Goal: Transaction & Acquisition: Book appointment/travel/reservation

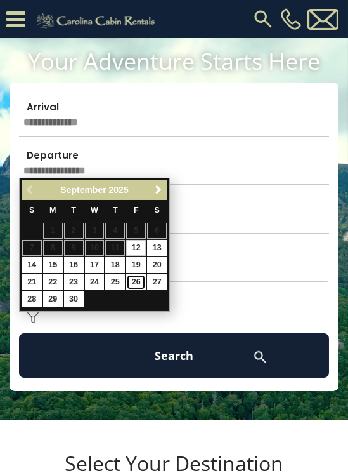
click at [139, 290] on link "26" at bounding box center [136, 282] width 20 height 16
type input "*******"
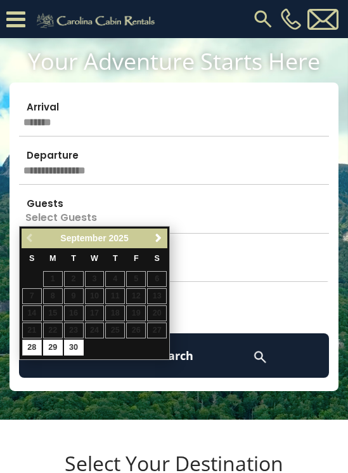
click at [156, 347] on table "S M T W T F S 1 2 3 4 5 6 7 8 9 10 11 12 13 14 15 16 17 18 19 20 21 22 23 24 25…" at bounding box center [95, 302] width 146 height 108
click at [159, 344] on table "S M T W T F S 1 2 3 4 5 6 7 8 9 10 11 12 13 14 15 16 17 18 19 20 21 22 23 24 25…" at bounding box center [95, 302] width 146 height 108
click at [160, 351] on table "S M T W T F S 1 2 3 4 5 6 7 8 9 10 11 12 13 14 15 16 17 18 19 20 21 22 23 24 25…" at bounding box center [95, 302] width 146 height 108
click at [36, 355] on link "28" at bounding box center [32, 347] width 20 height 16
type input "*******"
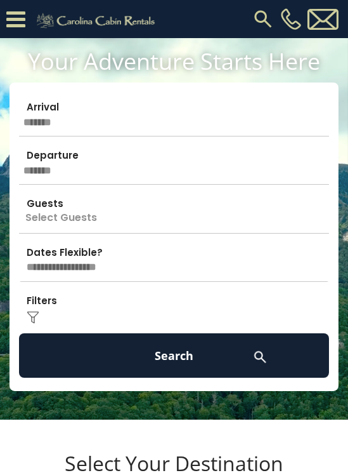
click at [187, 185] on input "*******" at bounding box center [174, 162] width 310 height 44
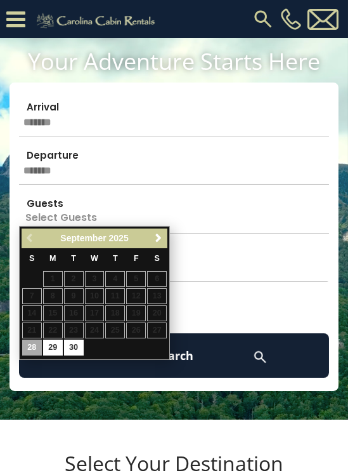
click at [159, 341] on table "S M T W T F S 1 2 3 4 5 6 7 8 9 10 11 12 13 14 15 16 17 18 19 20 21 22 23 24 25…" at bounding box center [95, 302] width 146 height 108
click at [34, 355] on link "28" at bounding box center [32, 347] width 20 height 16
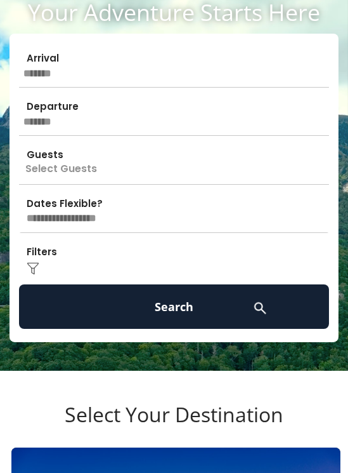
scroll to position [49, 0]
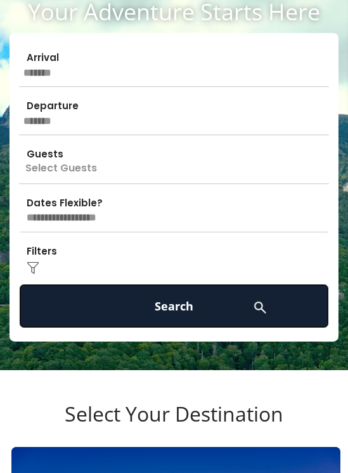
click at [195, 328] on button "Search" at bounding box center [174, 306] width 310 height 44
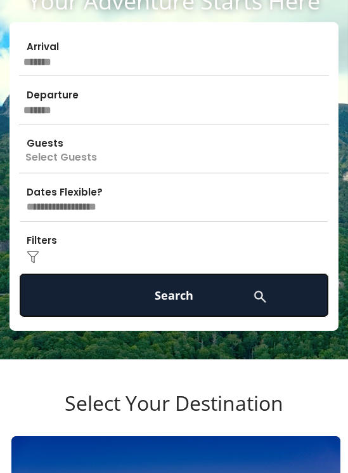
scroll to position [98, 0]
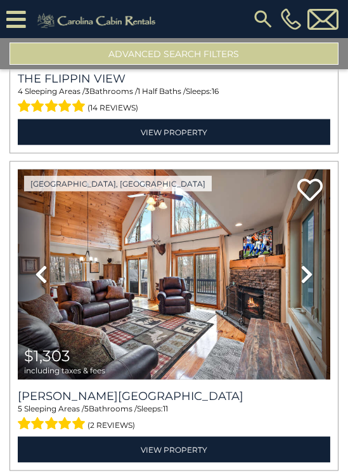
scroll to position [5008, 0]
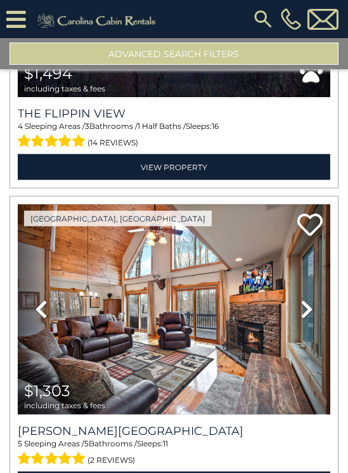
click at [204, 53] on button "Advanced Search Filters" at bounding box center [174, 54] width 329 height 22
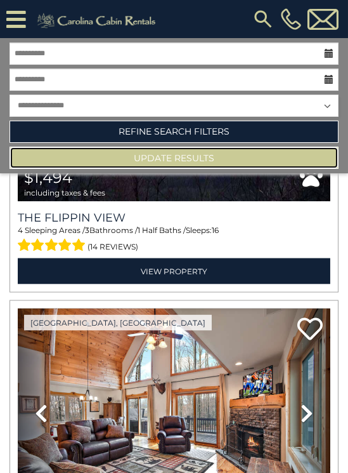
click at [268, 162] on button "Update Results" at bounding box center [174, 158] width 329 height 22
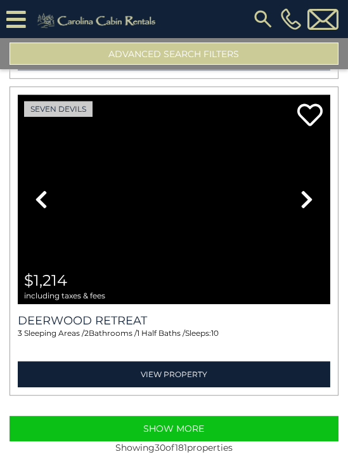
scroll to position [9491, 0]
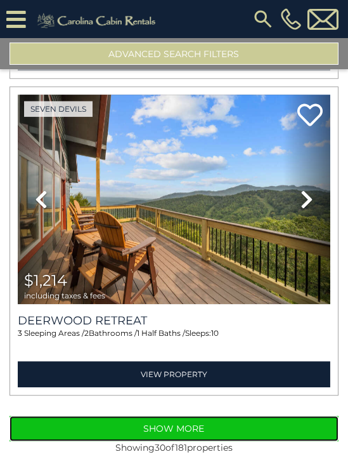
click at [204, 441] on button "Show More" at bounding box center [174, 427] width 329 height 25
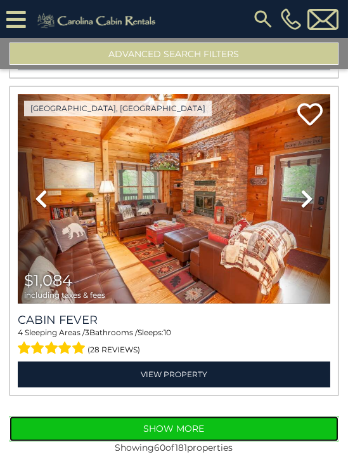
scroll to position [19264, 0]
click at [244, 441] on button "Show More" at bounding box center [174, 427] width 329 height 25
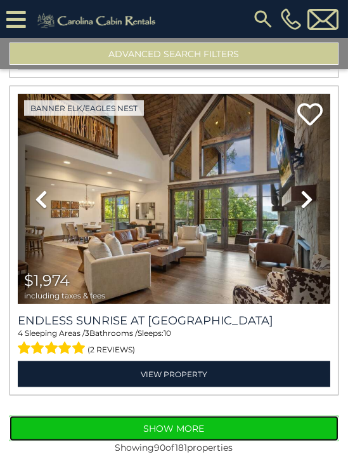
scroll to position [29038, 0]
click at [222, 441] on button "Show More" at bounding box center [174, 427] width 329 height 25
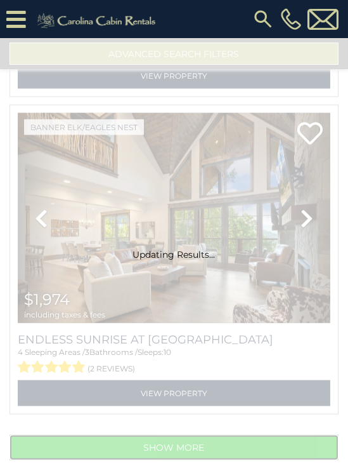
scroll to position [29015, 0]
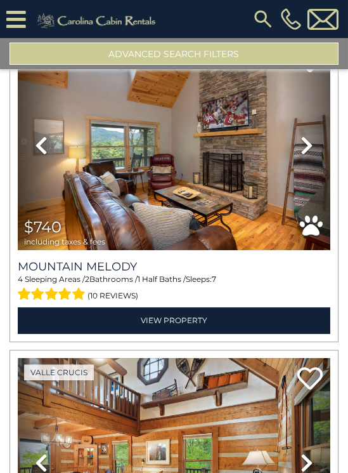
scroll to position [34672, 0]
